Goal: Information Seeking & Learning: Learn about a topic

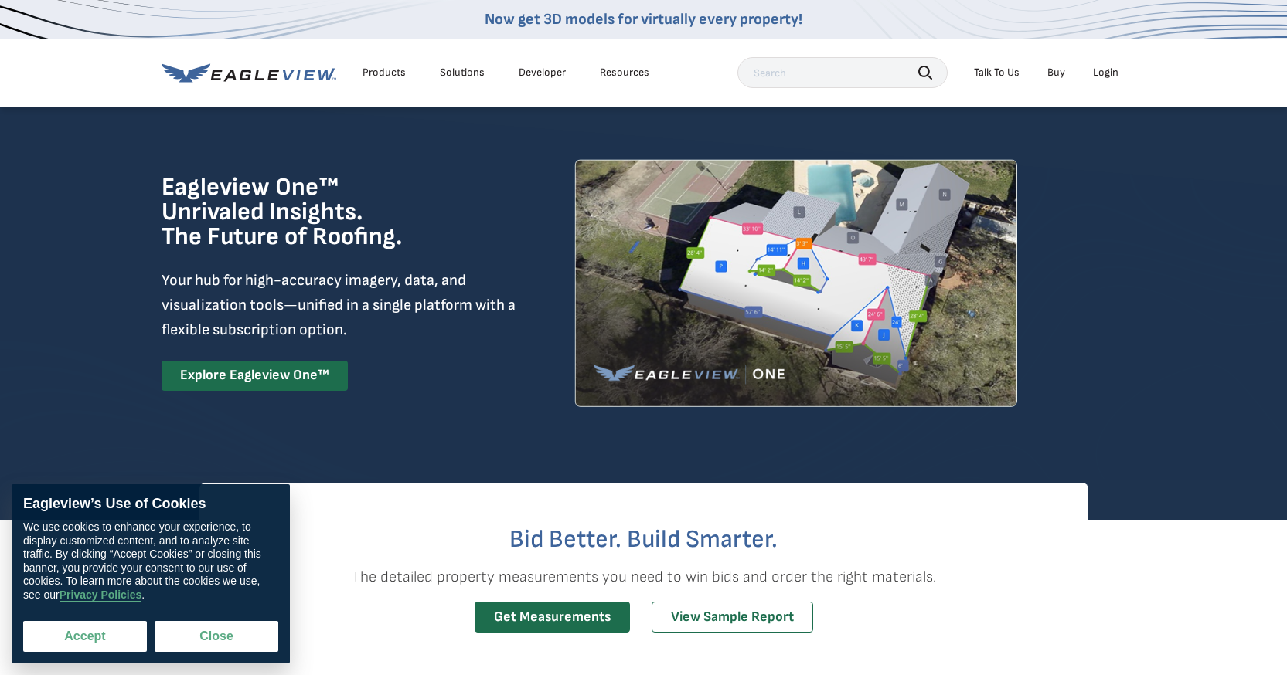
click at [96, 634] on button "Accept" at bounding box center [85, 636] width 124 height 31
checkbox input "true"
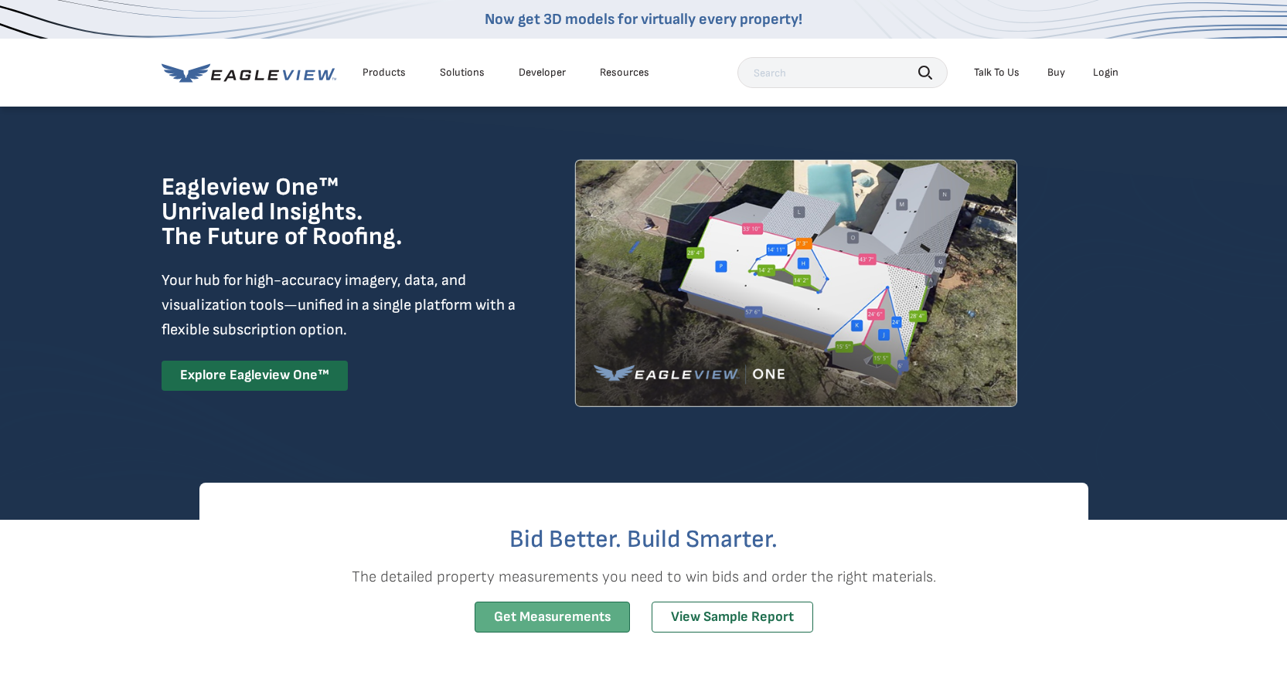
click at [527, 616] on link "Get Measurements" at bounding box center [551, 618] width 155 height 32
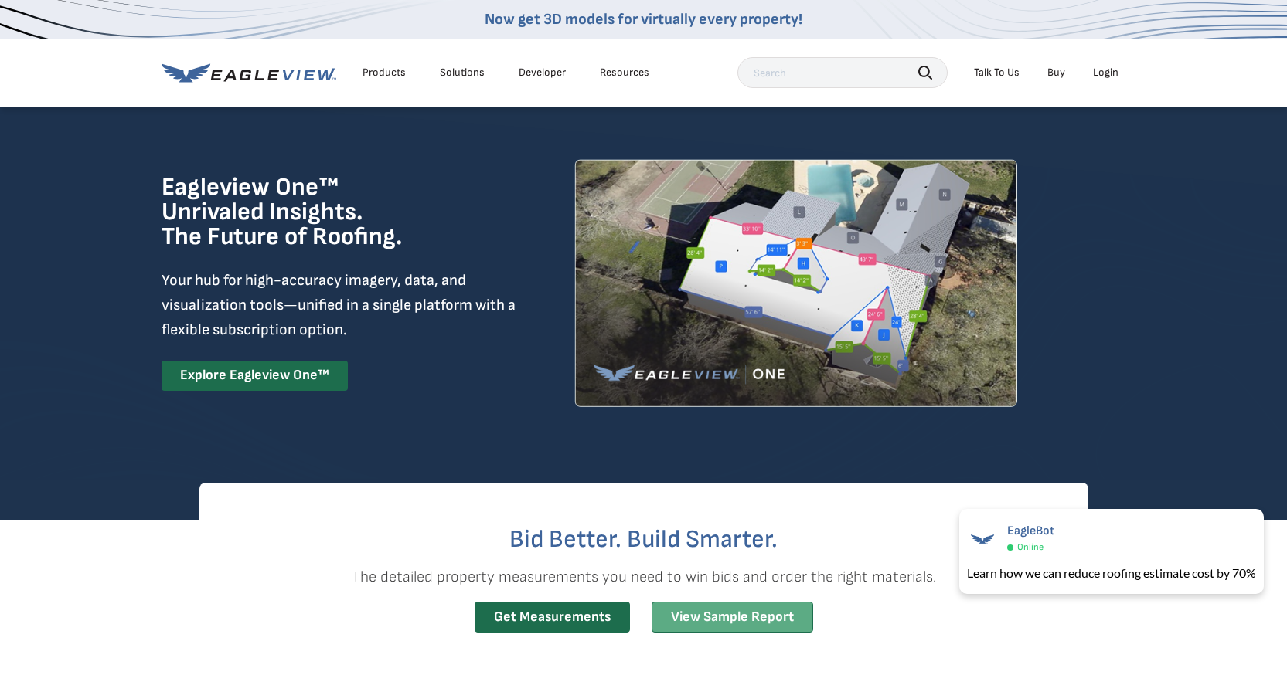
click at [775, 618] on link "View Sample Report" at bounding box center [731, 618] width 161 height 32
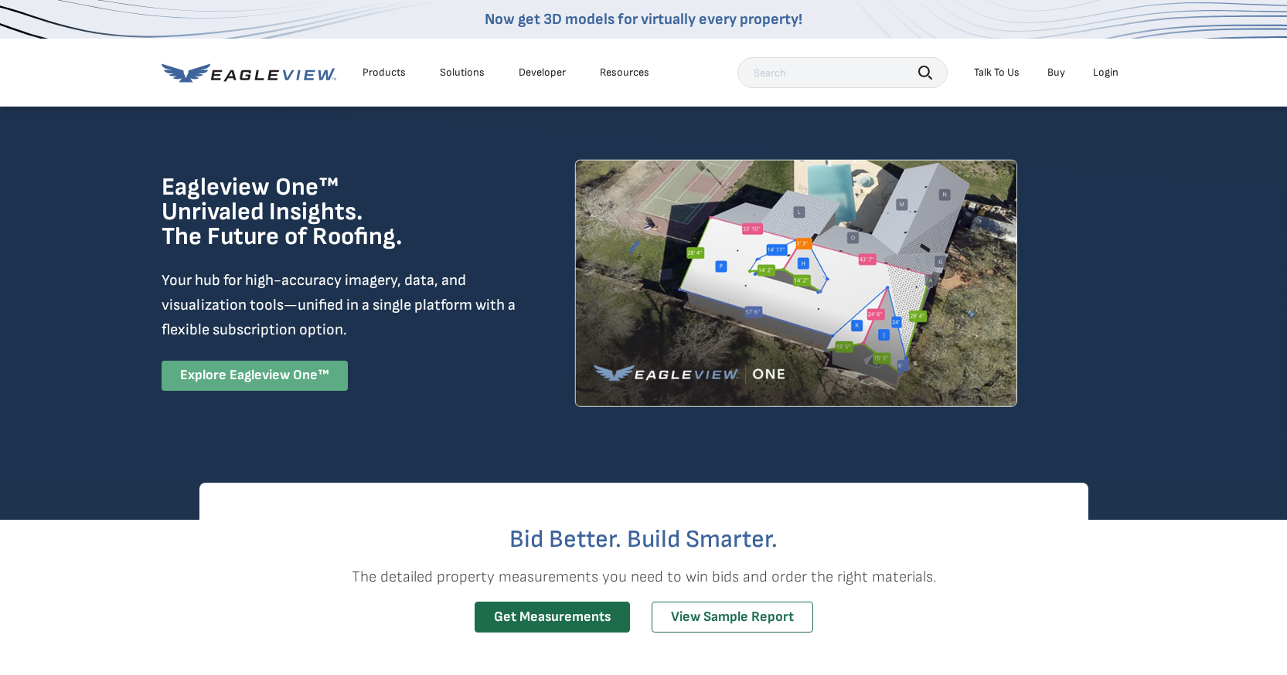
click at [300, 382] on link "Explore Eagleview One™" at bounding box center [254, 376] width 186 height 30
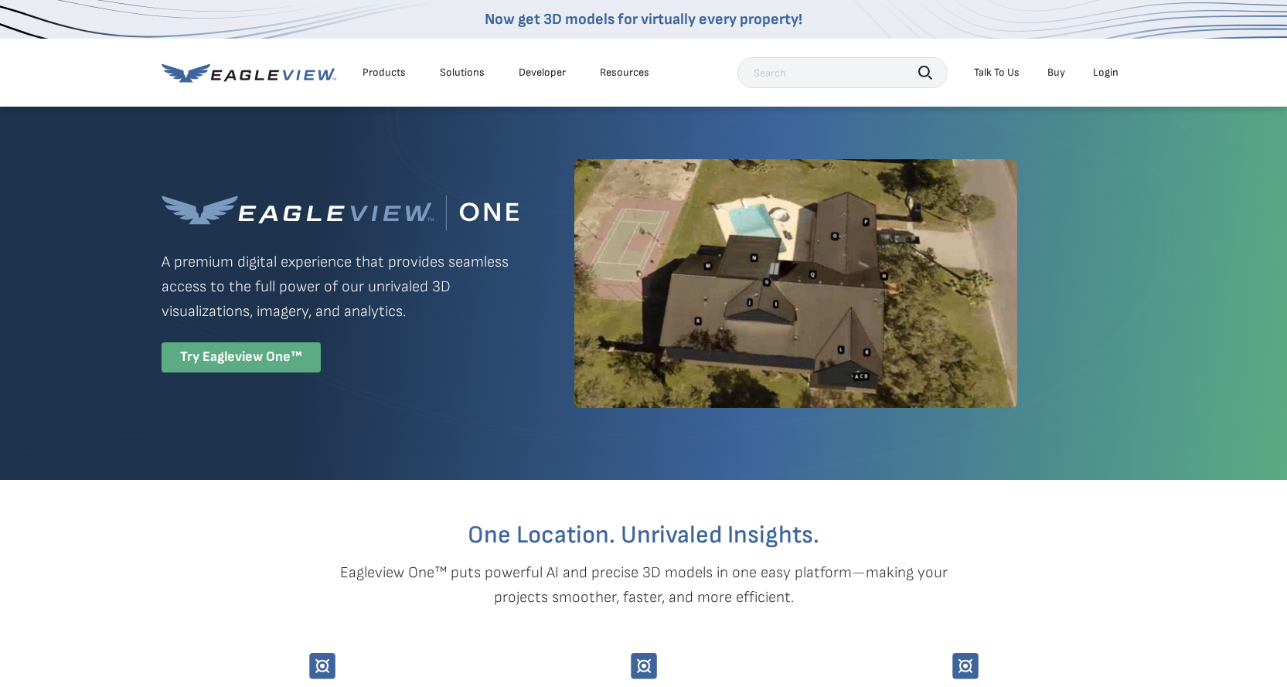
click at [226, 365] on div "Try Eagleview One™" at bounding box center [240, 357] width 159 height 30
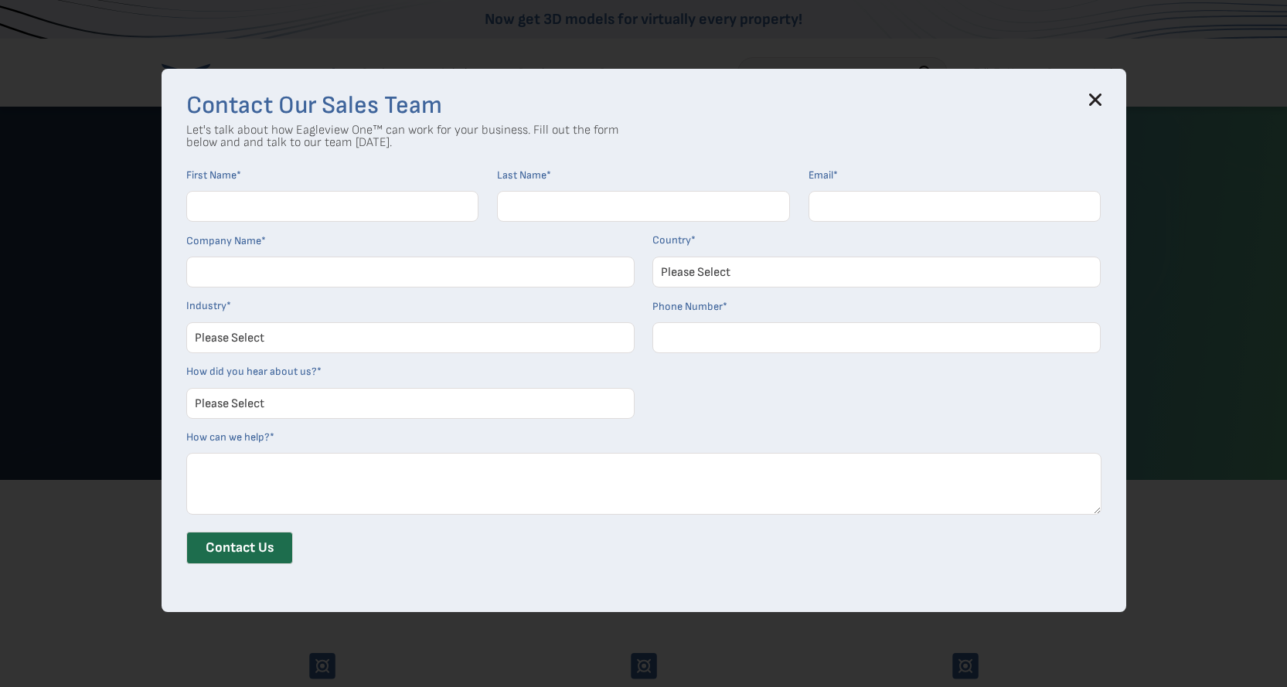
click at [75, 63] on div "Contact Our Sales Team Let's talk about how Eagleview One™ can work for your bu…" at bounding box center [643, 343] width 1287 height 687
click at [1099, 107] on h3 "Contact Our Sales Team" at bounding box center [643, 105] width 915 height 25
click at [1101, 93] on icon at bounding box center [1095, 99] width 12 height 12
